Goal: Transaction & Acquisition: Purchase product/service

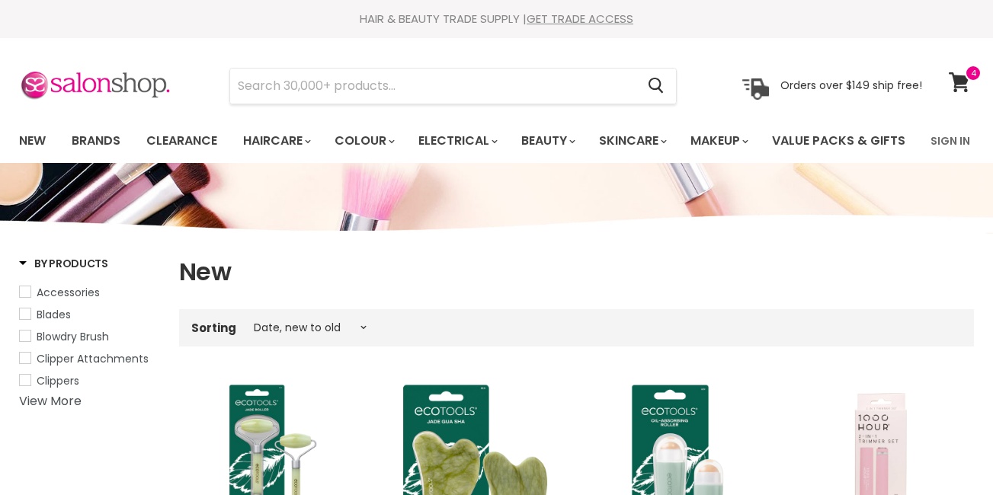
select select "created-descending"
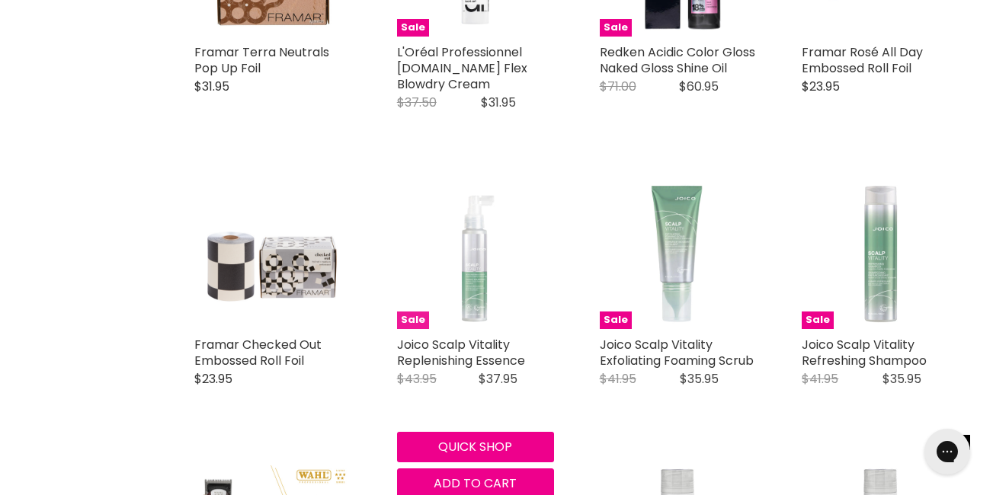
scroll to position [2671, 0]
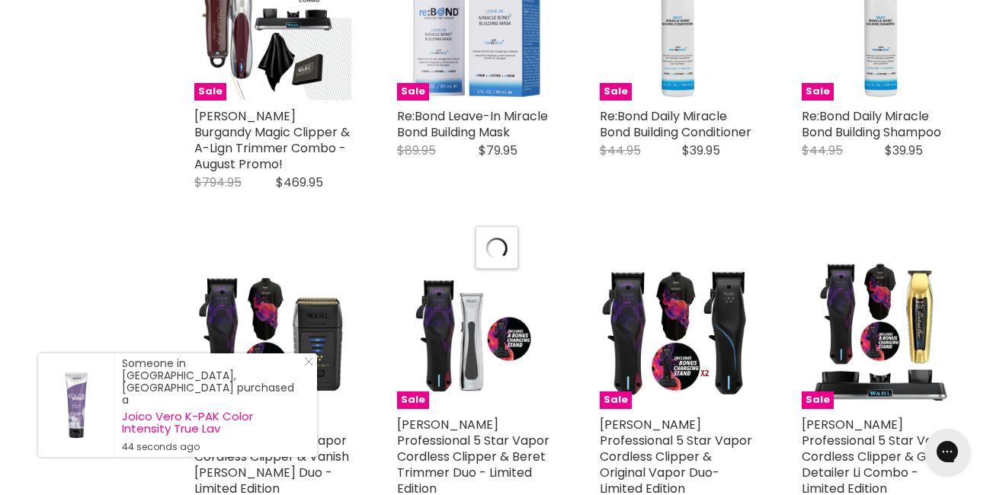
scroll to position [3187, 0]
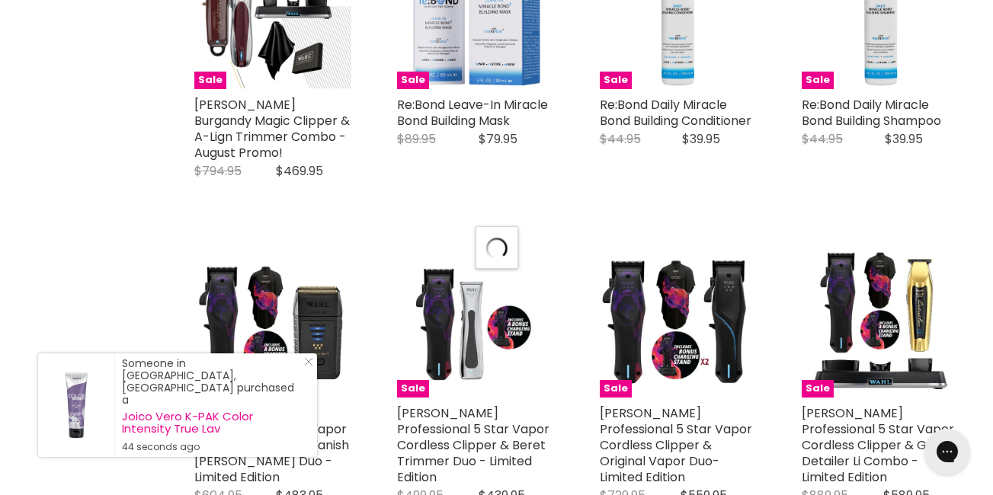
select select "created-descending"
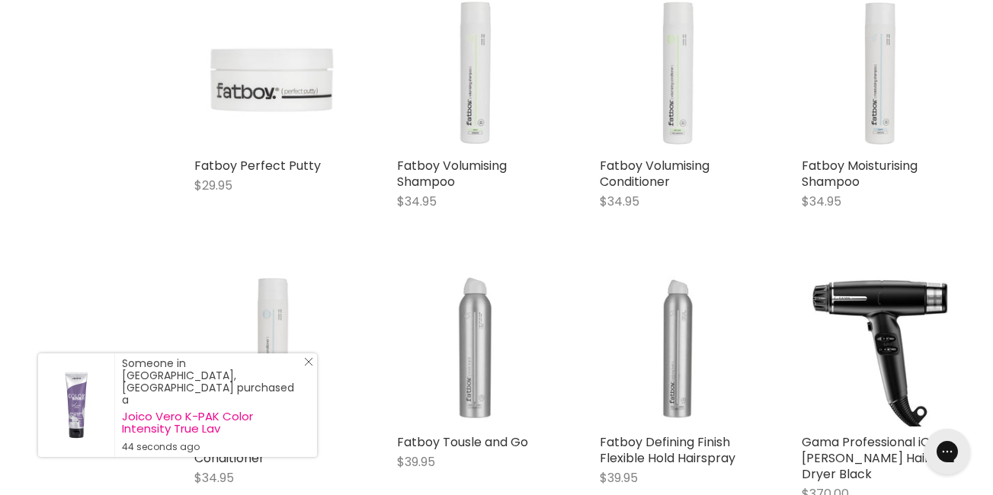
click at [312, 367] on icon "Close Icon" at bounding box center [308, 361] width 9 height 9
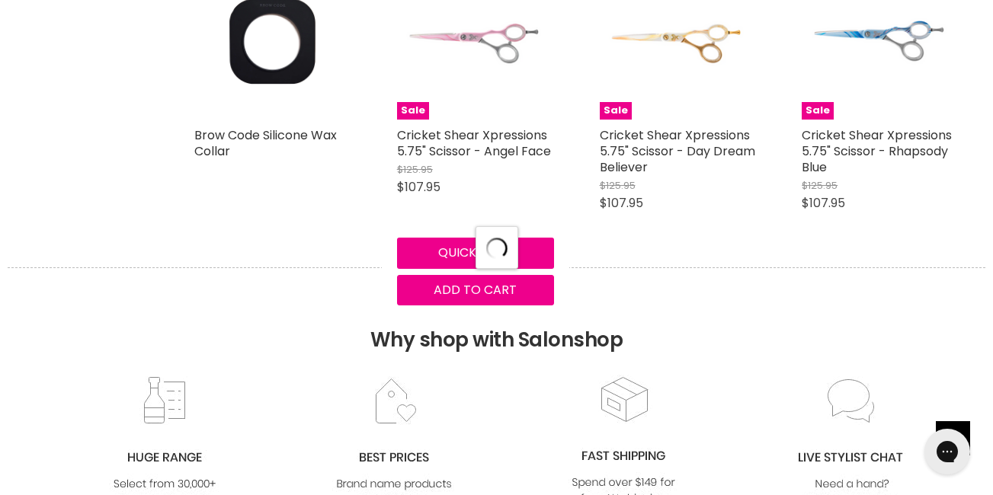
scroll to position [6897, 0]
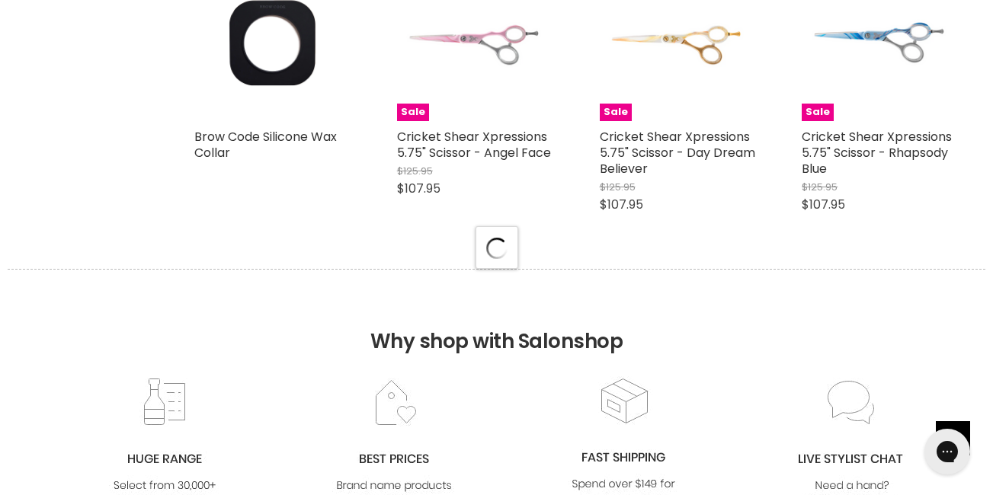
select select "created-descending"
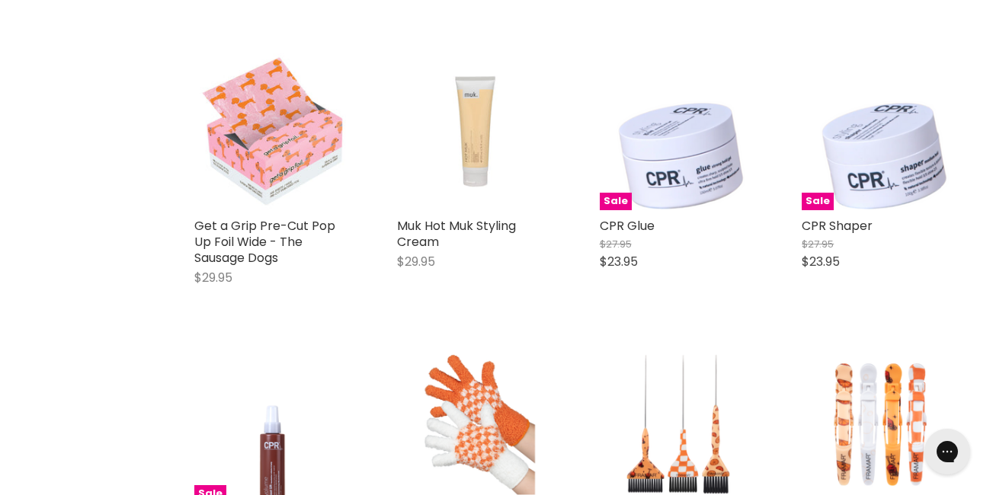
scroll to position [8614, 0]
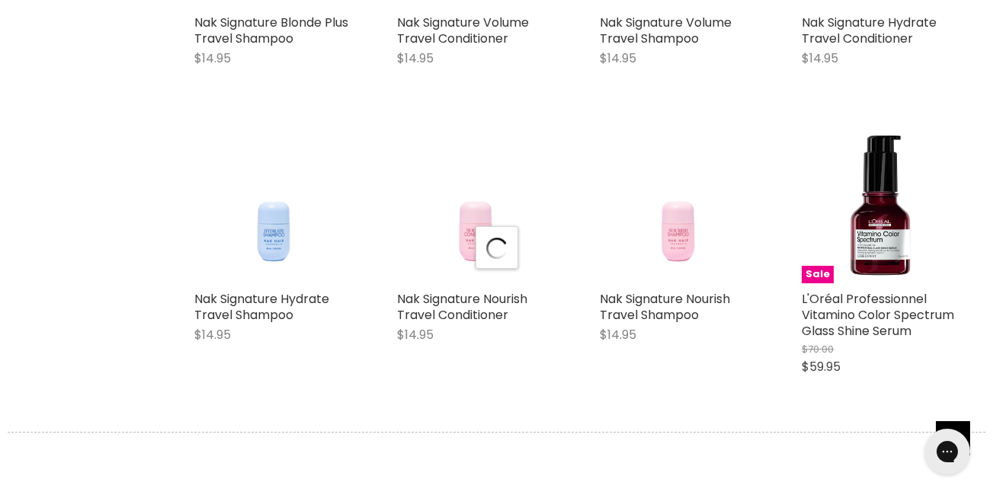
scroll to position [10318, 0]
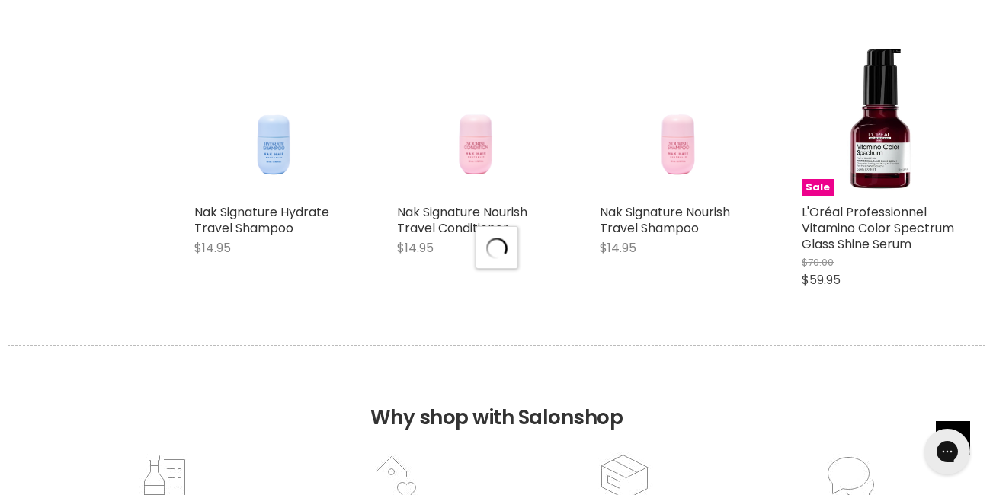
select select "created-descending"
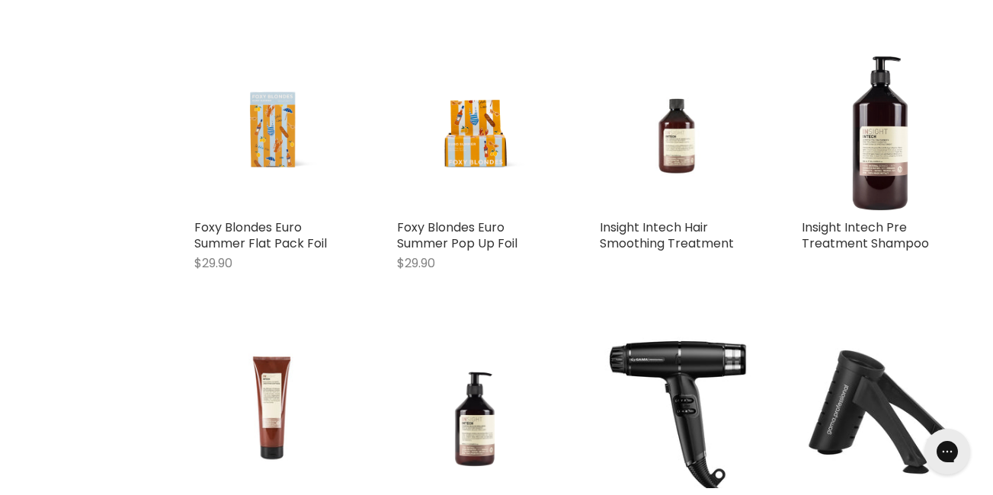
scroll to position [11491, 0]
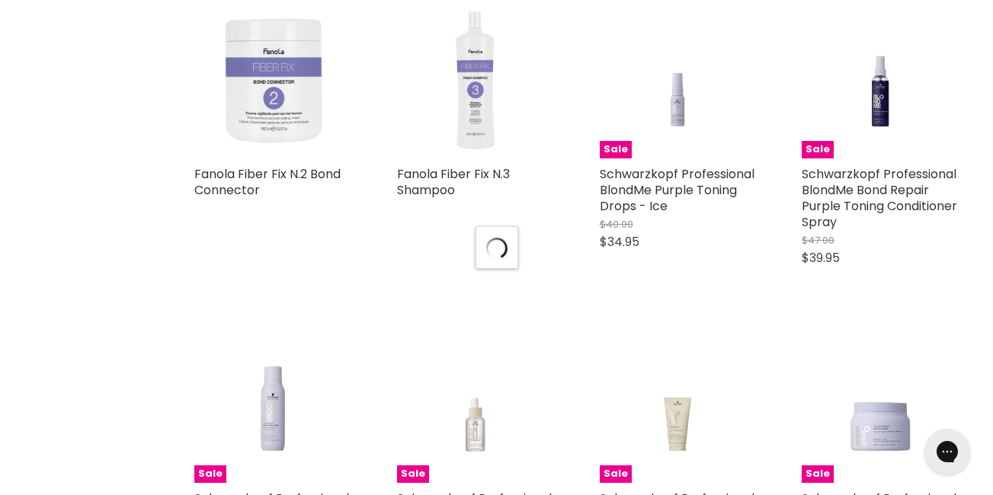
scroll to position [13800, 0]
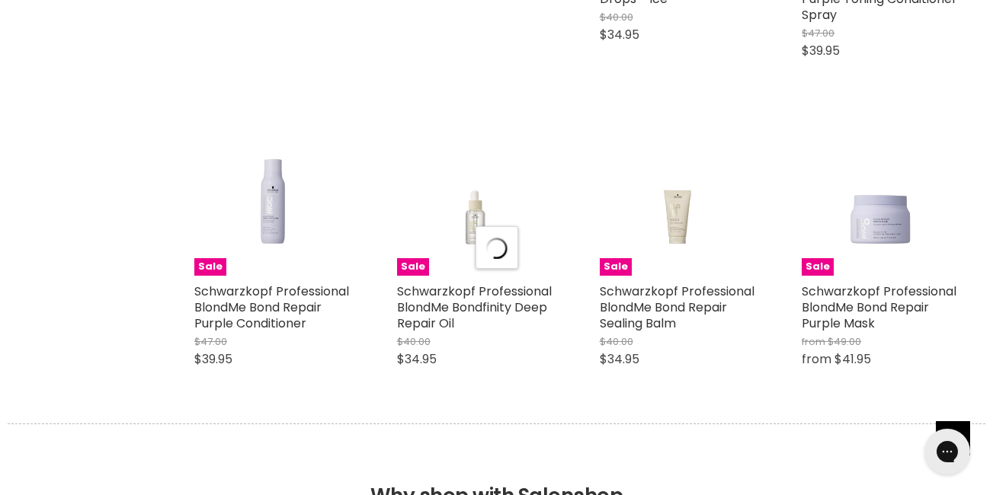
select select "created-descending"
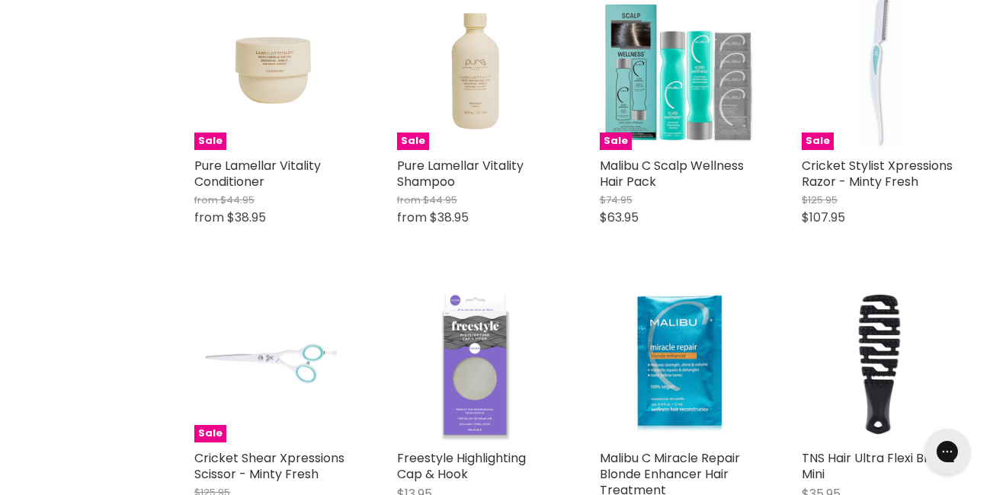
scroll to position [16408, 0]
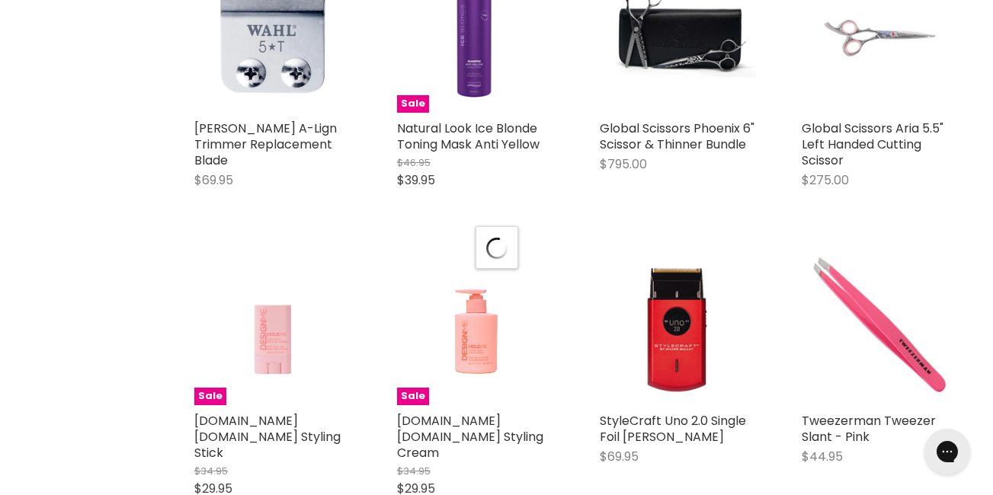
scroll to position [17286, 0]
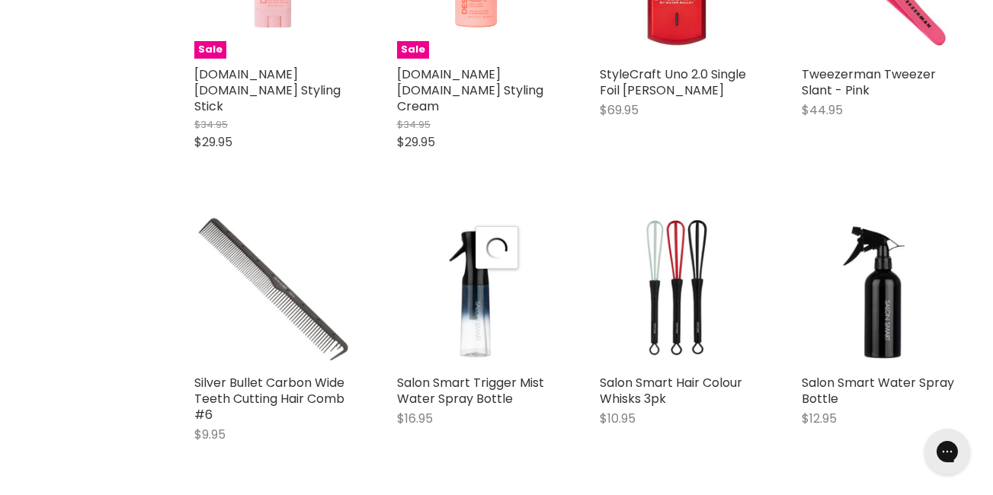
select select "created-descending"
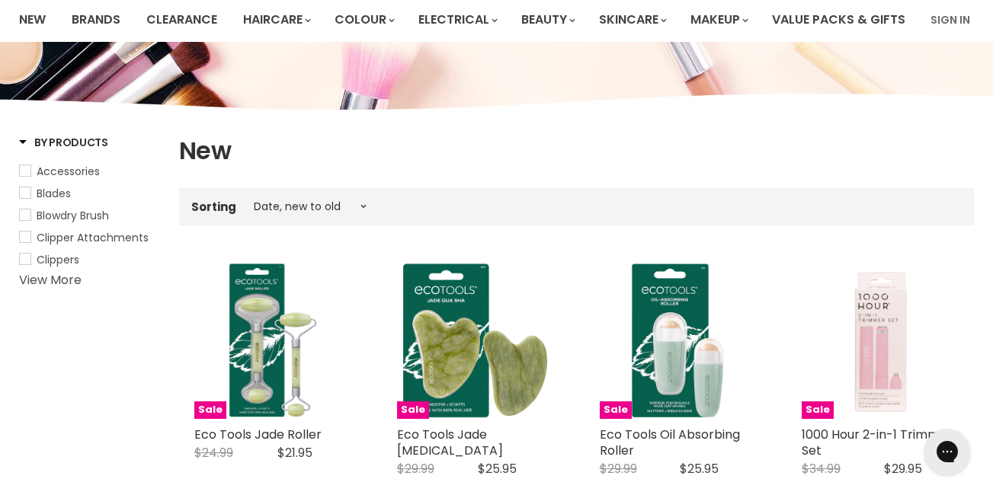
scroll to position [0, 0]
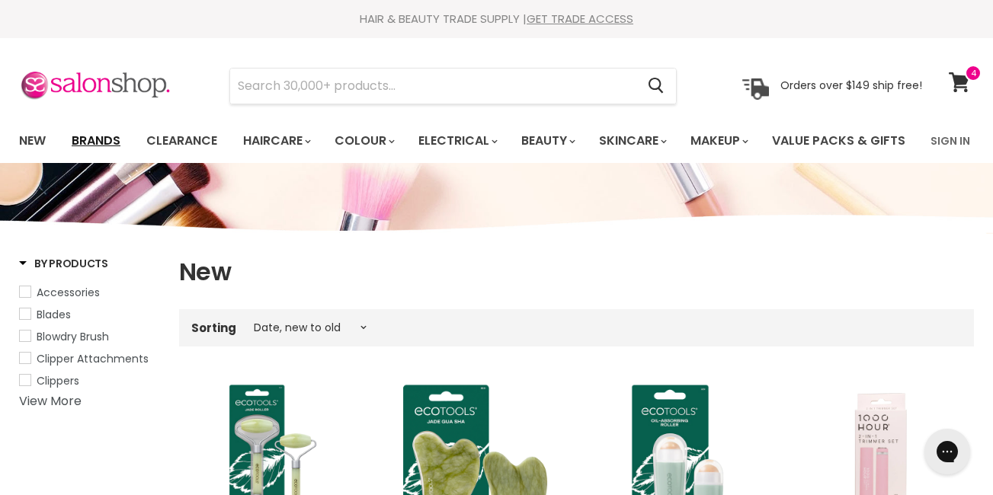
click at [110, 133] on link "Brands" at bounding box center [96, 141] width 72 height 32
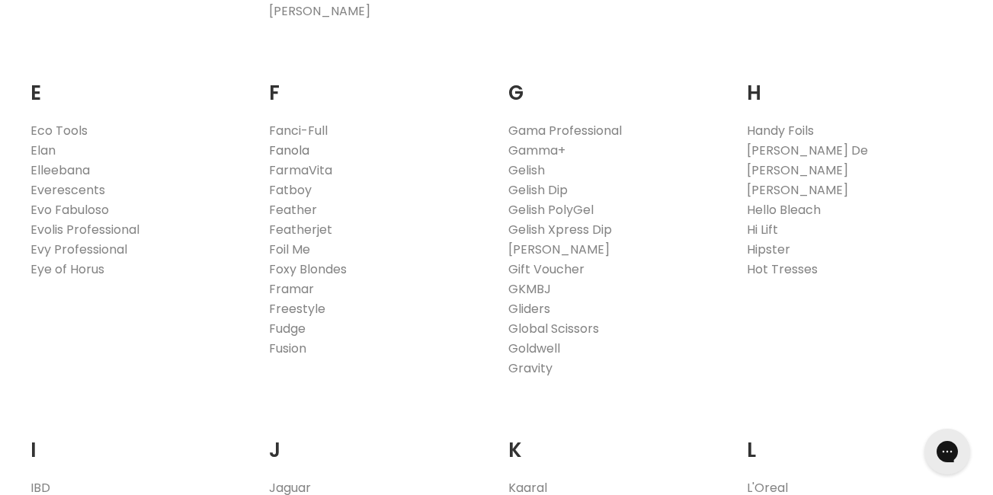
scroll to position [932, 0]
click at [296, 260] on link "Foil Me" at bounding box center [289, 251] width 41 height 18
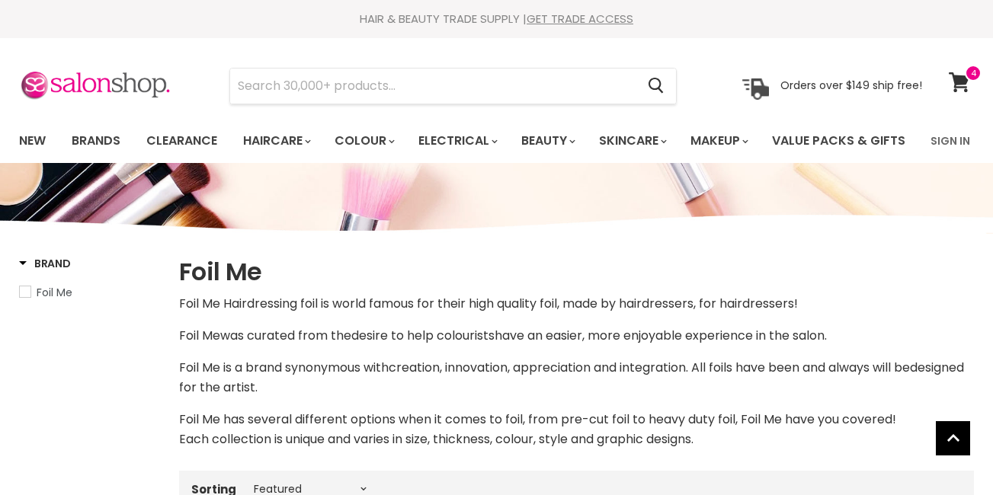
select select "manual"
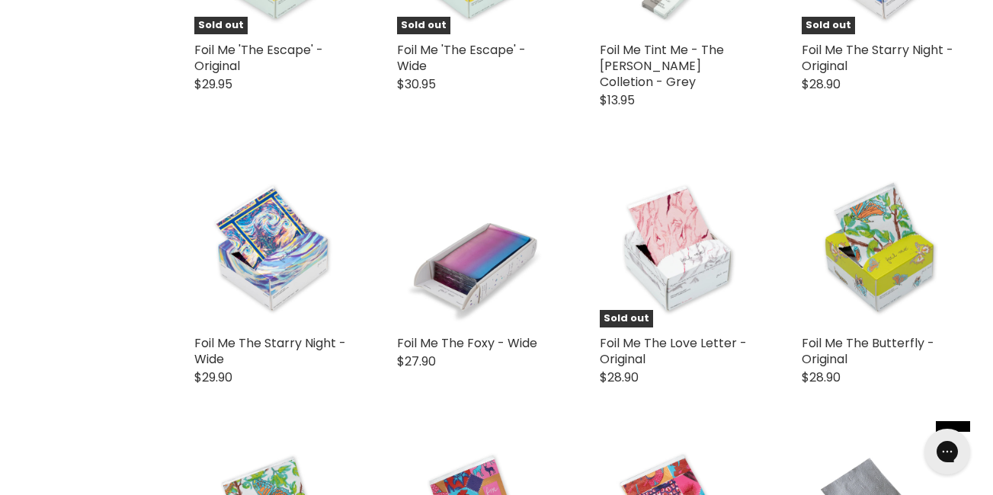
scroll to position [2551, 0]
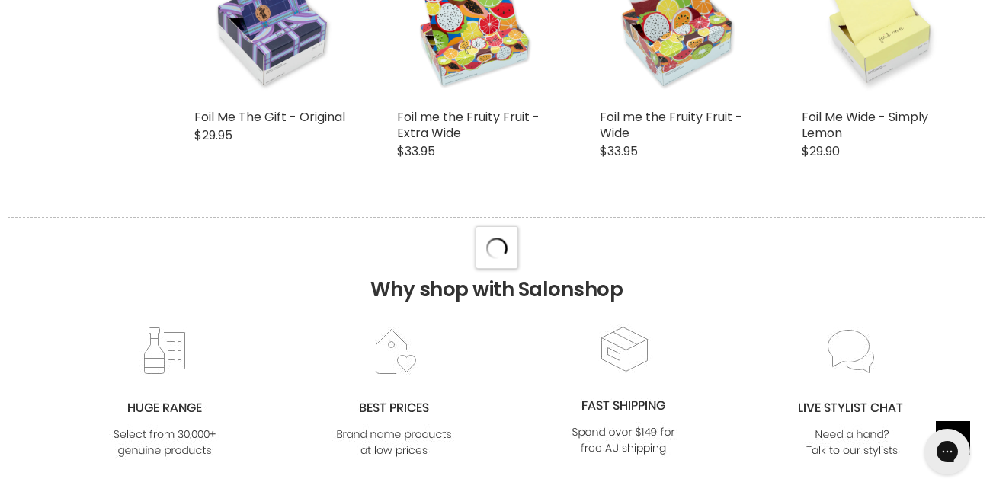
select select "manual"
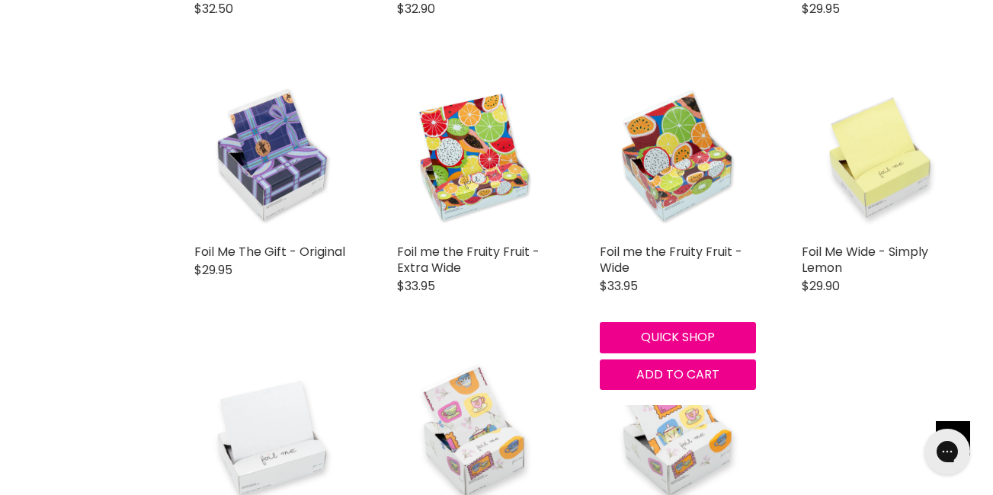
scroll to position [3561, 0]
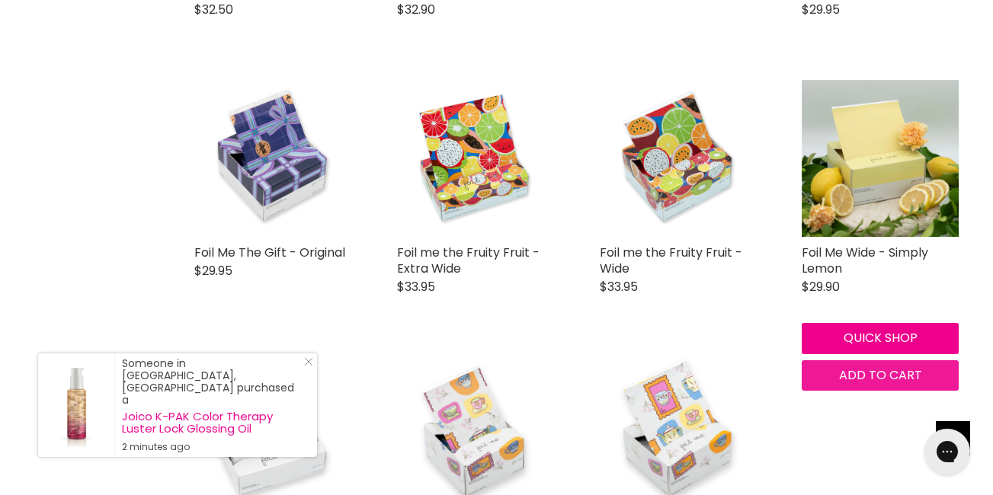
click at [875, 367] on span "Add to cart" at bounding box center [880, 376] width 83 height 18
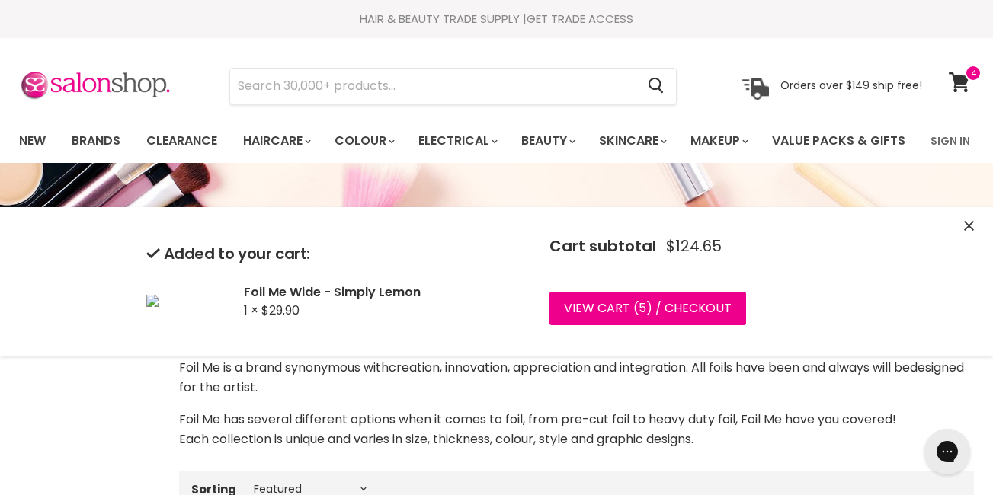
click at [344, 398] on p "Foil Me is a brand synonymous with creation, innovation, appreciation and integ…" at bounding box center [576, 378] width 795 height 40
click at [974, 227] on div "Added to your cart: Foil Me Wide - Simply Lemon 1 × $29.90 Cart subtotal $124.6…" at bounding box center [496, 281] width 993 height 149
click at [972, 227] on icon "Close" at bounding box center [969, 226] width 10 height 10
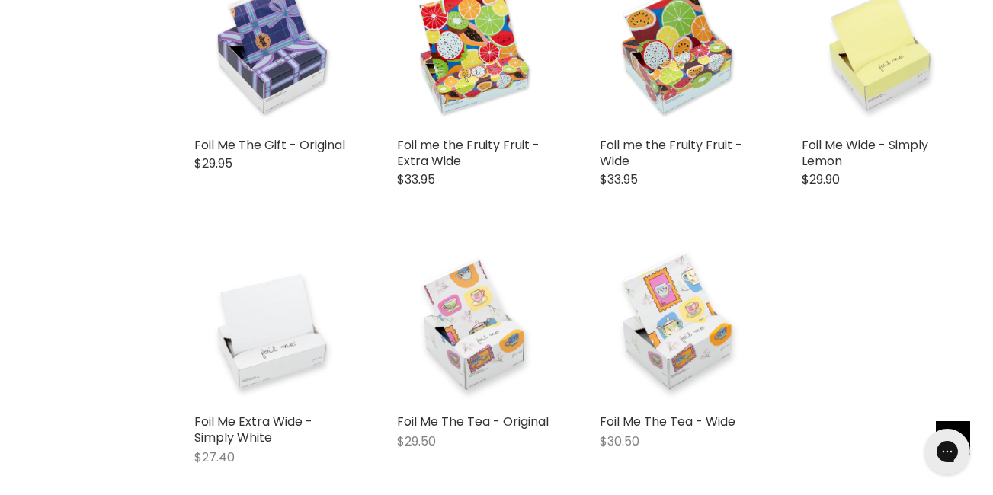
scroll to position [3544, 0]
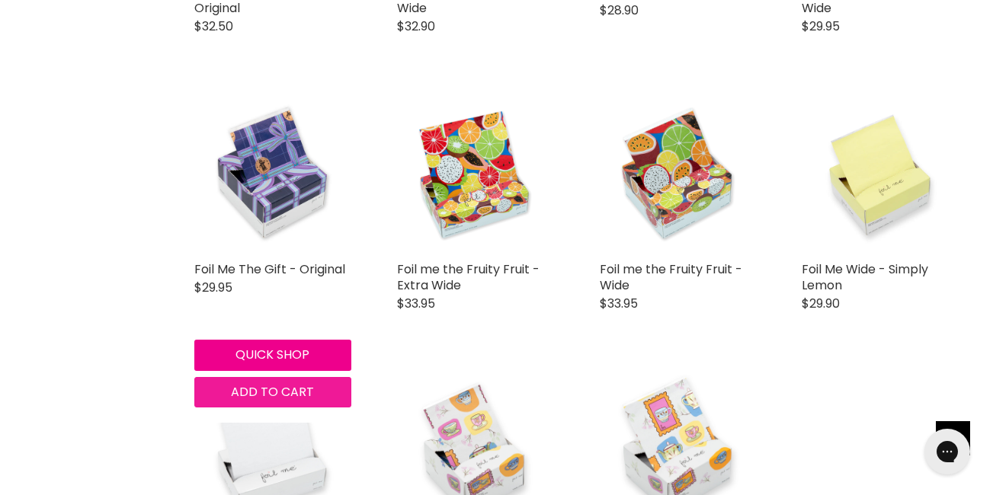
click at [258, 383] on span "Add to cart" at bounding box center [272, 392] width 83 height 18
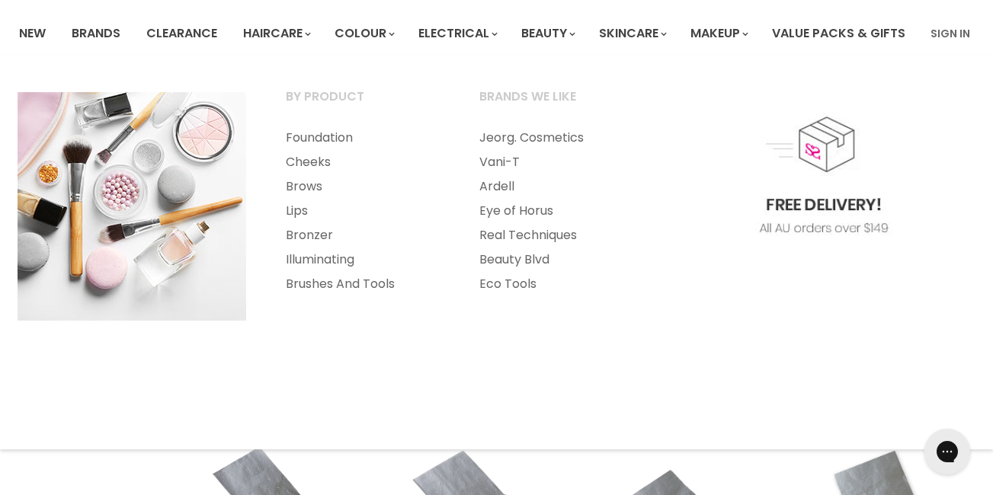
scroll to position [0, 0]
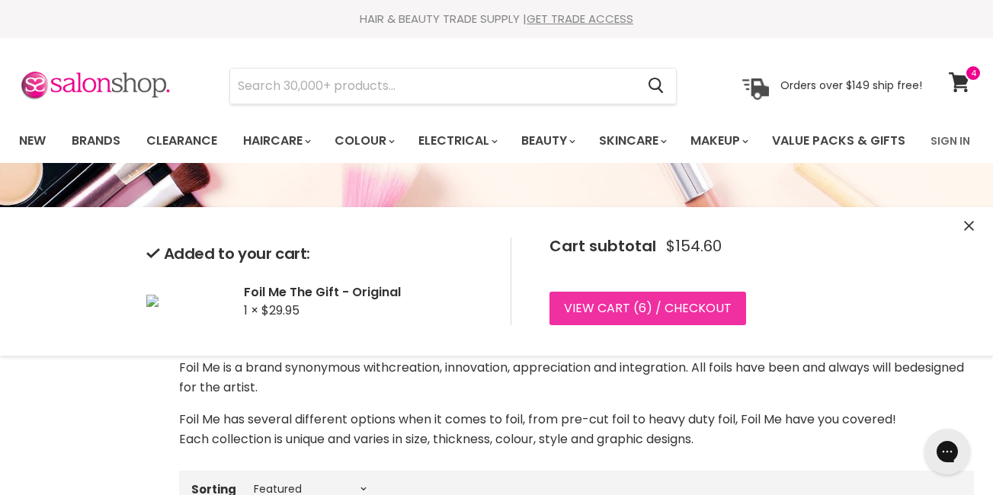
click at [626, 301] on link "View cart ( 6 ) / Checkout" at bounding box center [648, 309] width 197 height 34
